Goal: Task Accomplishment & Management: Manage account settings

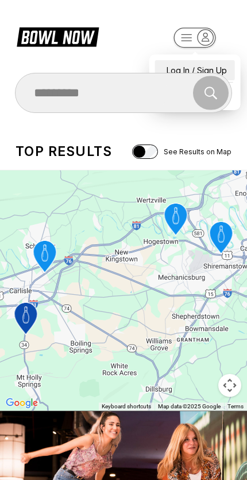
click at [173, 61] on div "Log In / Sign Up" at bounding box center [195, 70] width 80 height 20
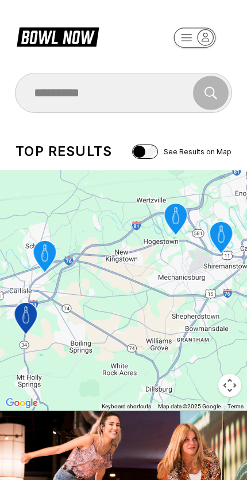
select select "**"
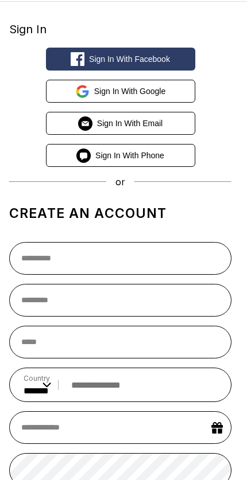
scroll to position [62, 0]
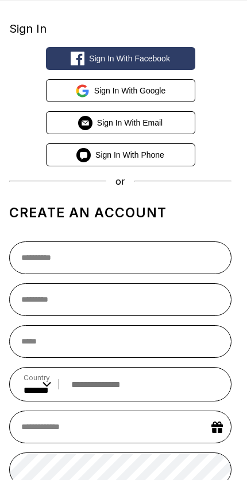
click at [177, 124] on button "Sign in with Email" at bounding box center [120, 122] width 149 height 23
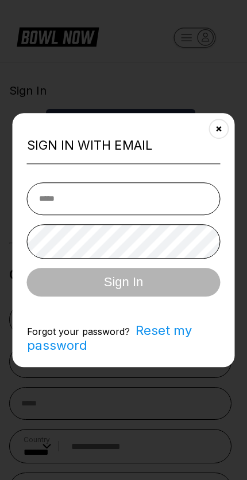
click at [176, 166] on div "Sign in with Email Sign In Forgot your password? Reset my password" at bounding box center [124, 240] width 222 height 255
click at [173, 204] on input "email" at bounding box center [123, 198] width 193 height 33
click at [79, 213] on input "email" at bounding box center [123, 198] width 193 height 33
type input "*"
click at [15, 29] on div at bounding box center [123, 240] width 247 height 480
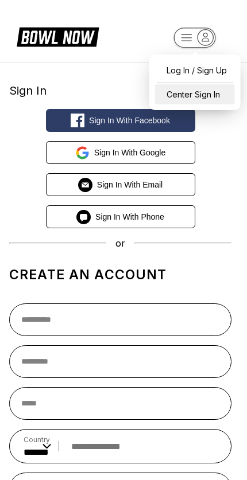
click at [200, 96] on div "Center Sign In" at bounding box center [195, 94] width 80 height 20
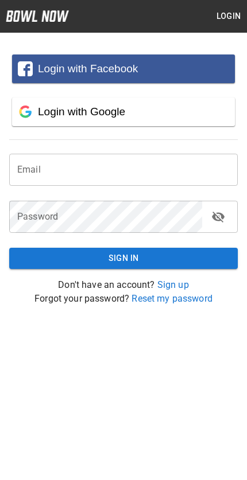
click at [46, 177] on input "email" at bounding box center [123, 170] width 228 height 32
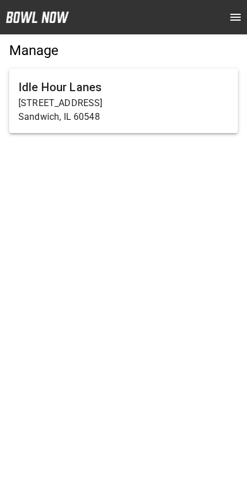
click at [41, 112] on p "Sandwich, IL 60548" at bounding box center [123, 117] width 210 height 14
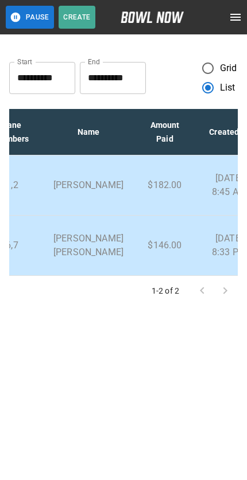
scroll to position [0, 350]
